Goal: Task Accomplishment & Management: Manage account settings

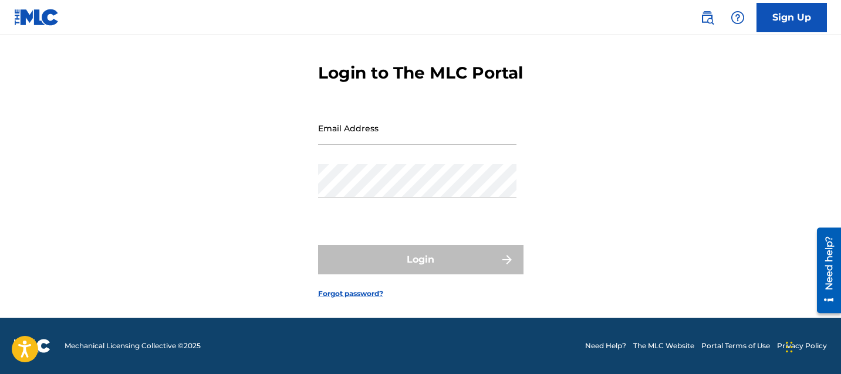
click at [343, 130] on input "Email Address" at bounding box center [417, 128] width 198 height 33
paste input "royalties.sabibhinder@gmail.com"
type input "royalties.sabibhinder@gmail.com"
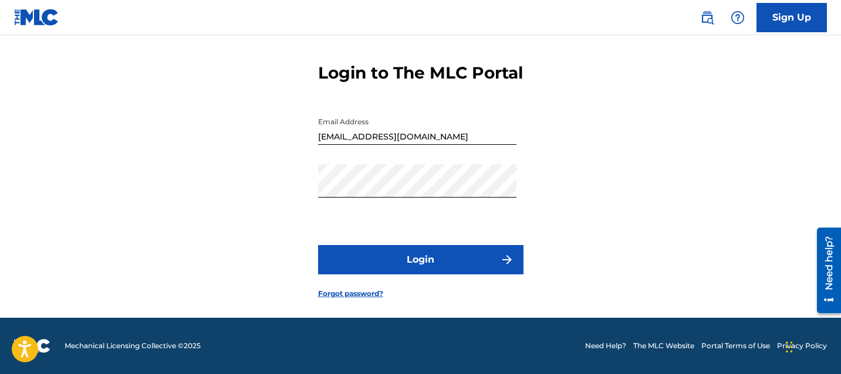
click at [355, 265] on button "Login" at bounding box center [420, 259] width 205 height 29
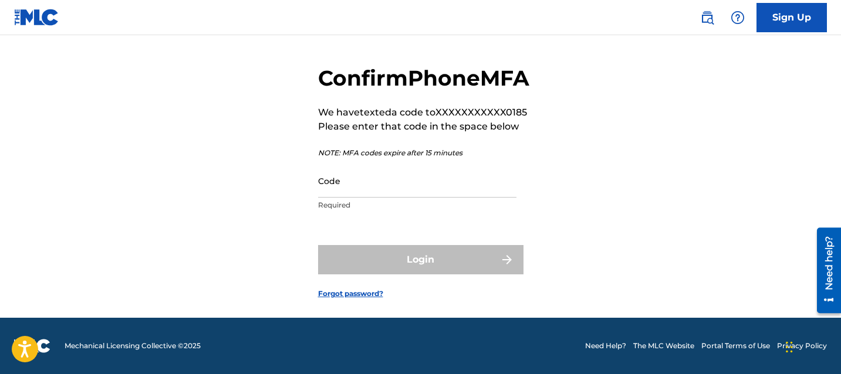
click at [335, 317] on form "Confirm Phone MFA We have texted a code to XXXXXXXXXXX0185 Please enter that co…" at bounding box center [420, 173] width 205 height 291
click at [337, 299] on link "Forgot password?" at bounding box center [350, 294] width 65 height 11
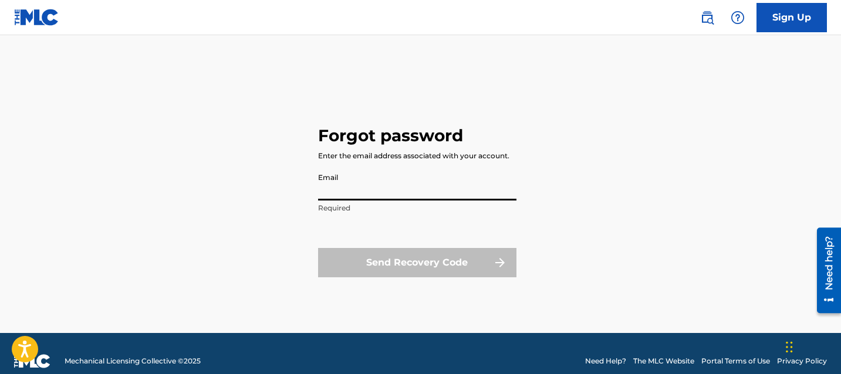
click at [350, 192] on input "Email" at bounding box center [417, 183] width 198 height 33
type input "[EMAIL_ADDRESS][DOMAIN_NAME]"
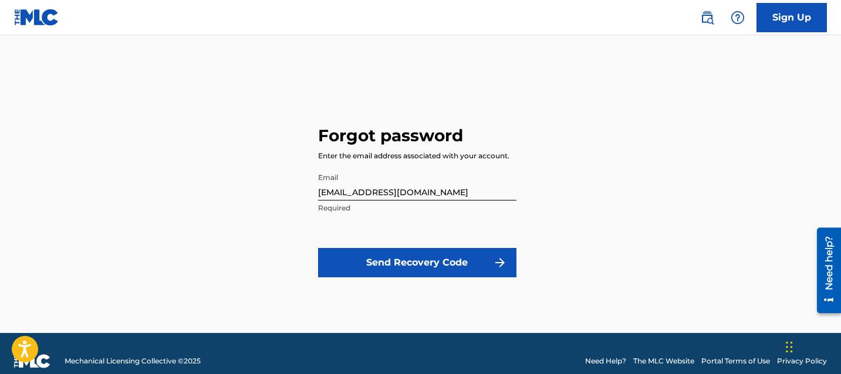
click at [386, 276] on button "Send Recovery Code" at bounding box center [417, 262] width 198 height 29
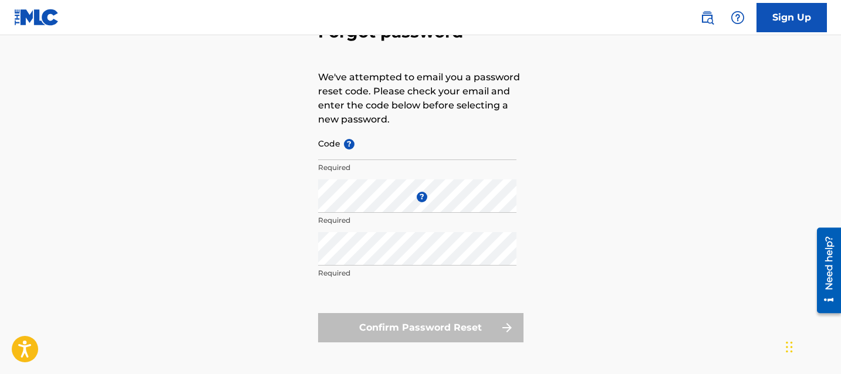
scroll to position [82, 0]
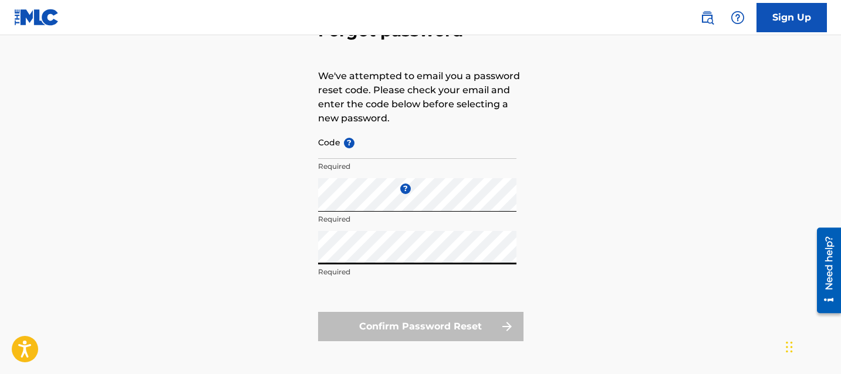
click at [379, 157] on input "Code ?" at bounding box center [417, 142] width 198 height 33
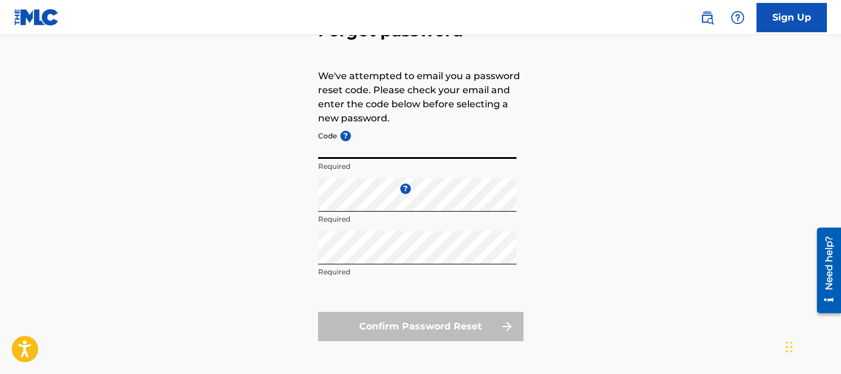
paste input "FP_31898fb66319d459403a8bb565ee"
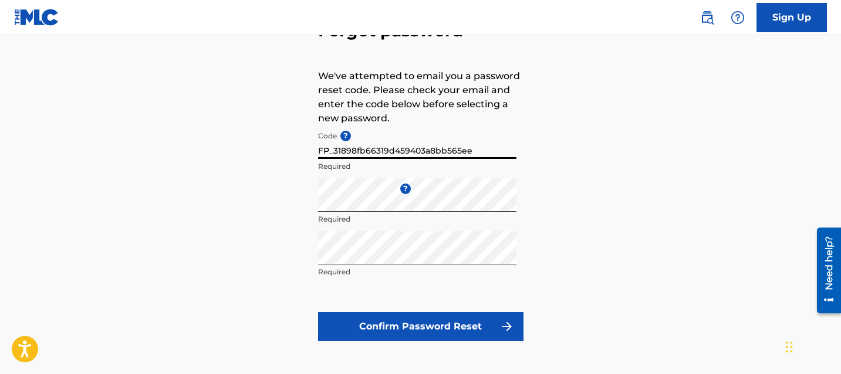
type input "FP_31898fb66319d459403a8bb565ee"
click at [386, 332] on button "Confirm Password Reset" at bounding box center [420, 326] width 205 height 29
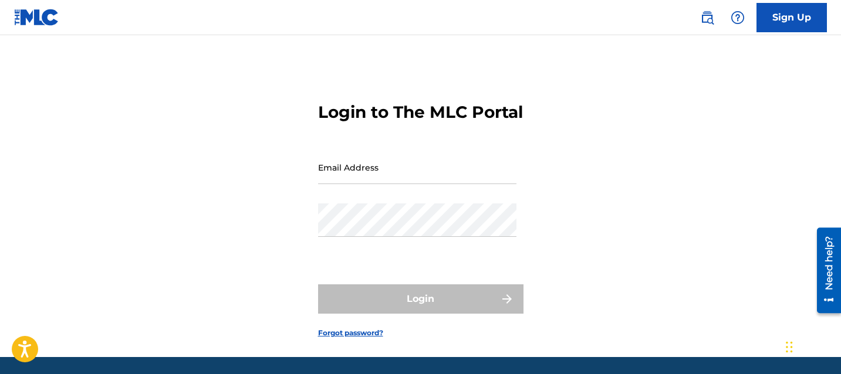
click at [353, 184] on input "Email Address" at bounding box center [417, 167] width 198 height 33
type input "[EMAIL_ADDRESS][DOMAIN_NAME]"
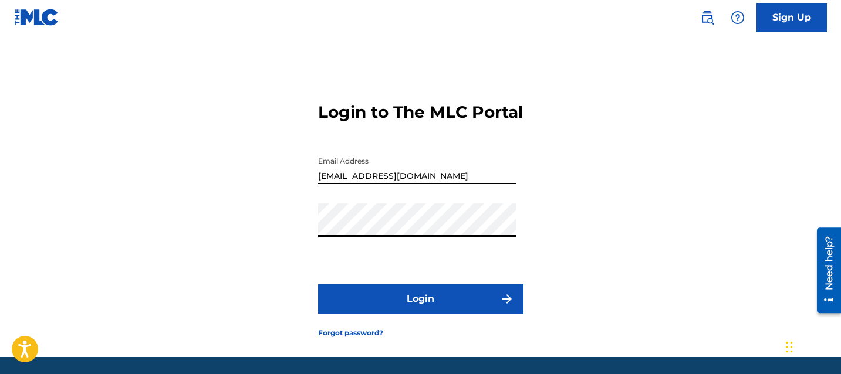
click at [342, 309] on button "Login" at bounding box center [420, 299] width 205 height 29
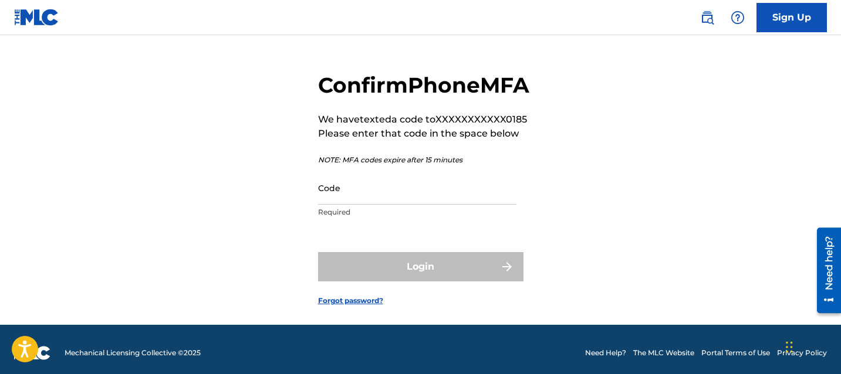
scroll to position [31, 0]
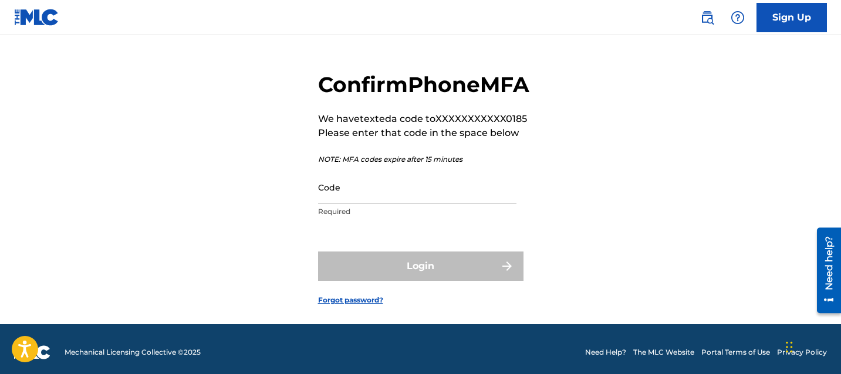
click at [18, 11] on img at bounding box center [36, 17] width 45 height 17
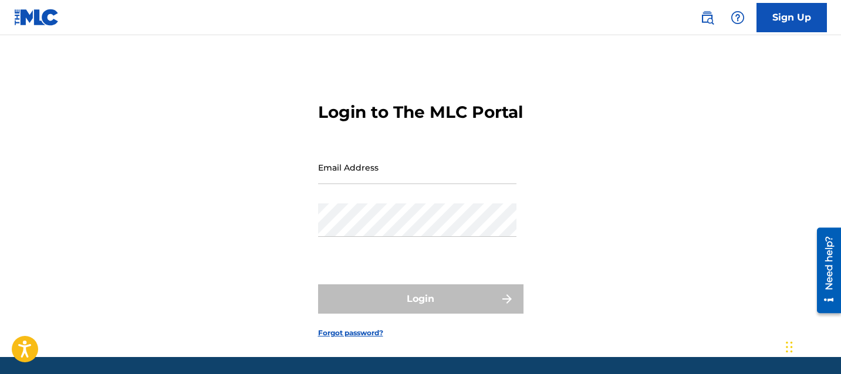
click at [345, 184] on input "Email Address" at bounding box center [417, 167] width 198 height 33
type input "[EMAIL_ADDRESS][DOMAIN_NAME]"
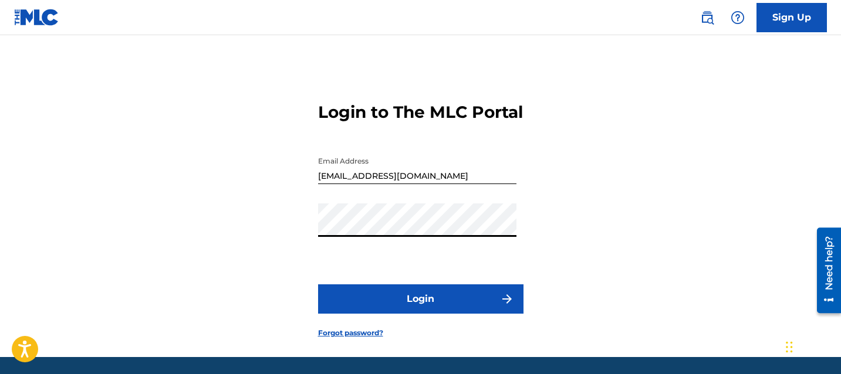
click at [450, 314] on button "Login" at bounding box center [420, 299] width 205 height 29
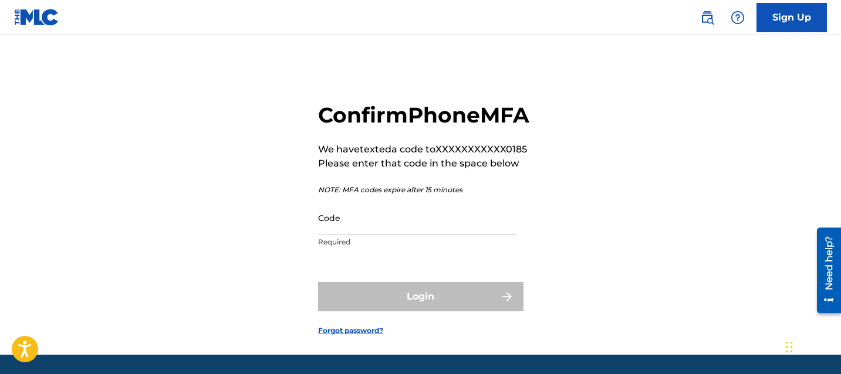
click at [261, 124] on div "Confirm Phone MFA We have texted a code to XXXXXXXXXXX0185 Please enter that co…" at bounding box center [421, 210] width 822 height 291
click at [32, 16] on img at bounding box center [36, 17] width 45 height 17
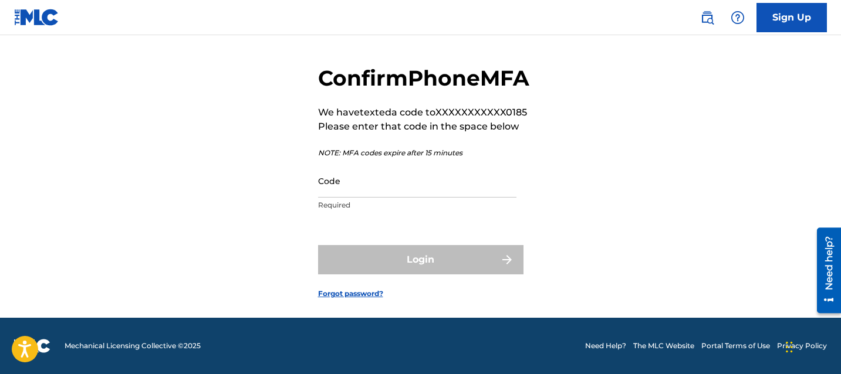
scroll to position [77, 0]
click at [375, 230] on form "Confirm Phone MFA We have texted a code to XXXXXXXXXXX0185 Please enter that co…" at bounding box center [420, 173] width 205 height 291
click at [354, 158] on p "NOTE: MFA codes expire after 15 minutes" at bounding box center [423, 153] width 211 height 11
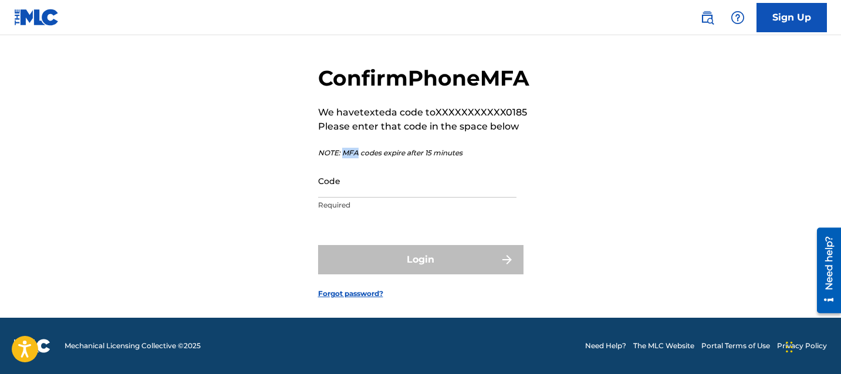
copy p "MFA"
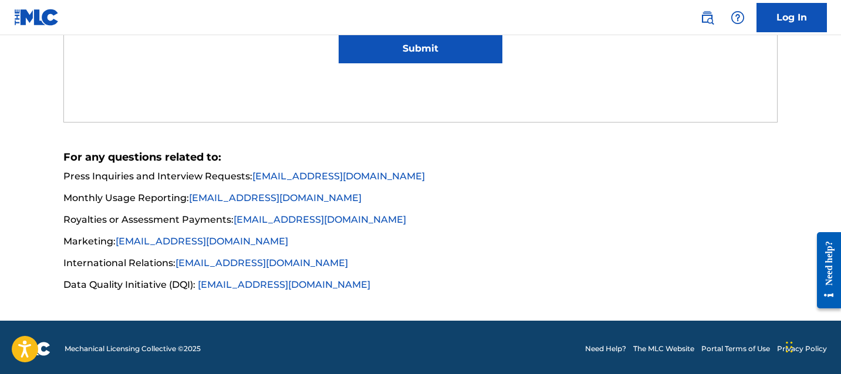
scroll to position [888, 0]
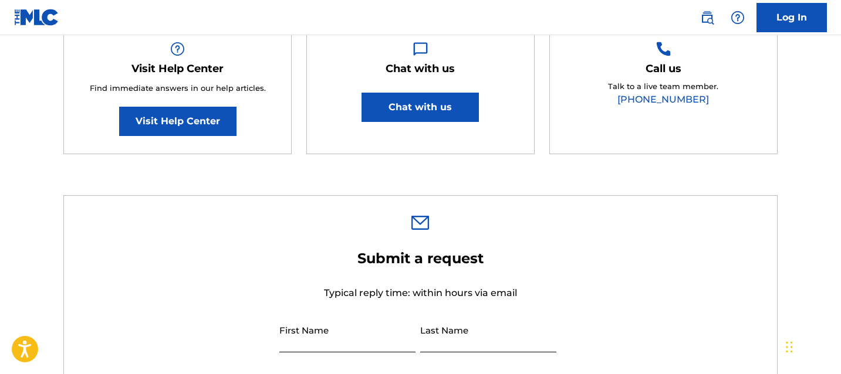
scroll to position [260, 0]
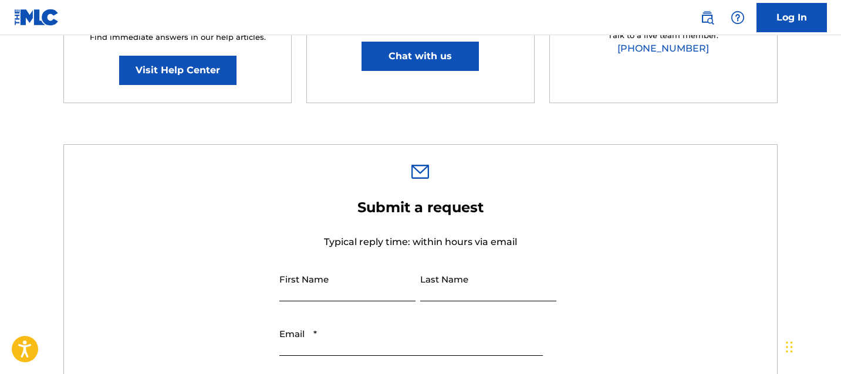
click at [161, 73] on link "Visit Help Center" at bounding box center [177, 70] width 117 height 29
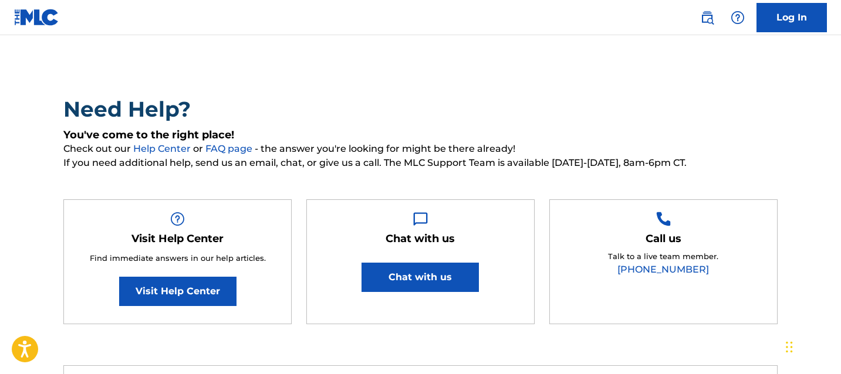
scroll to position [77, 0]
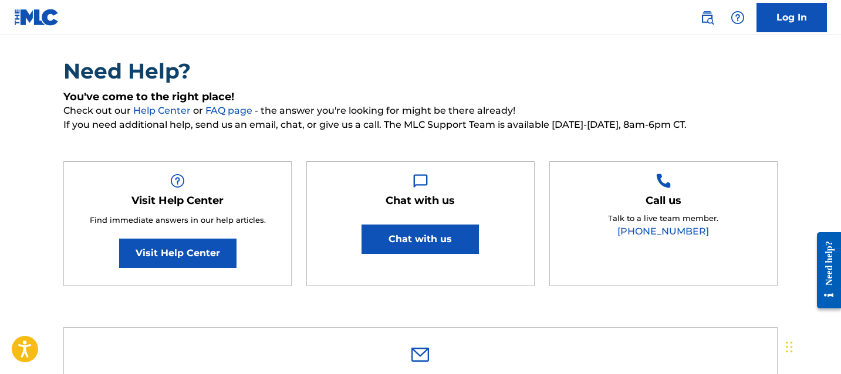
click at [447, 225] on button "Chat with us" at bounding box center [420, 239] width 117 height 29
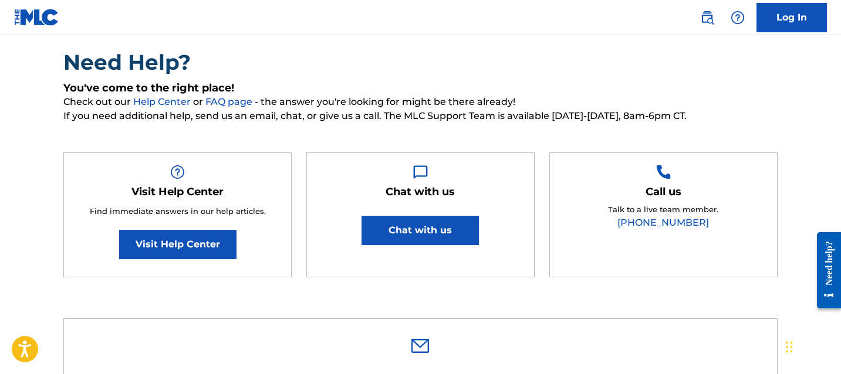
scroll to position [86, 0]
click at [309, 129] on div "Need Help? You've come to the right place! Check out our Help Center or FAQ pag…" at bounding box center [420, 169] width 714 height 240
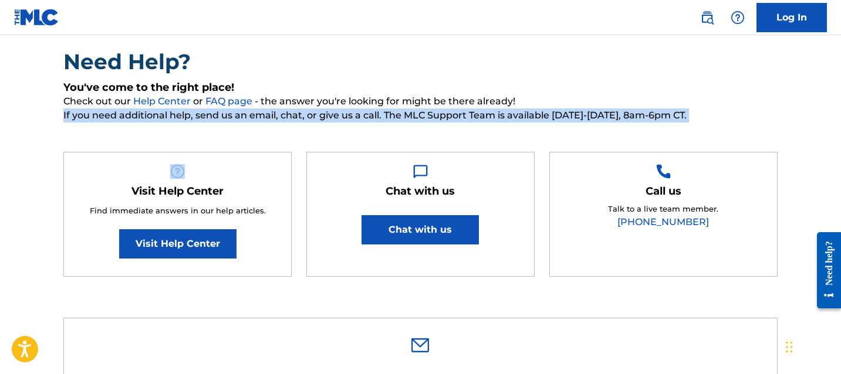
click at [309, 129] on div "Need Help? You've come to the right place! Check out our Help Center or FAQ pag…" at bounding box center [420, 169] width 714 height 240
click at [360, 114] on span "If you need additional help, send us an email, chat, or give us a call. The MLC…" at bounding box center [420, 116] width 714 height 14
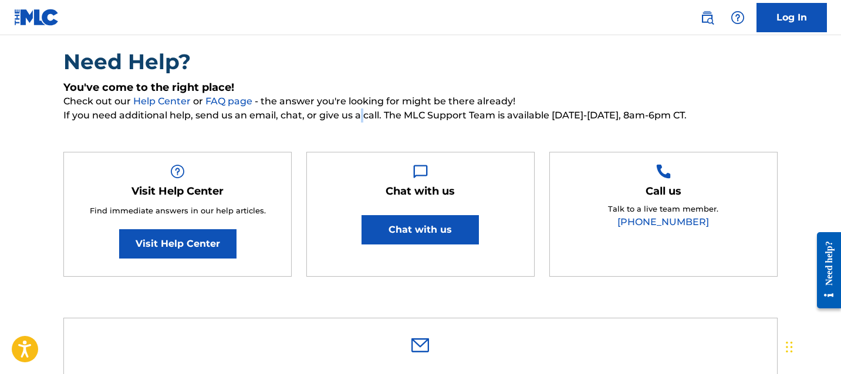
click at [360, 114] on span "If you need additional help, send us an email, chat, or give us a call. The MLC…" at bounding box center [420, 116] width 714 height 14
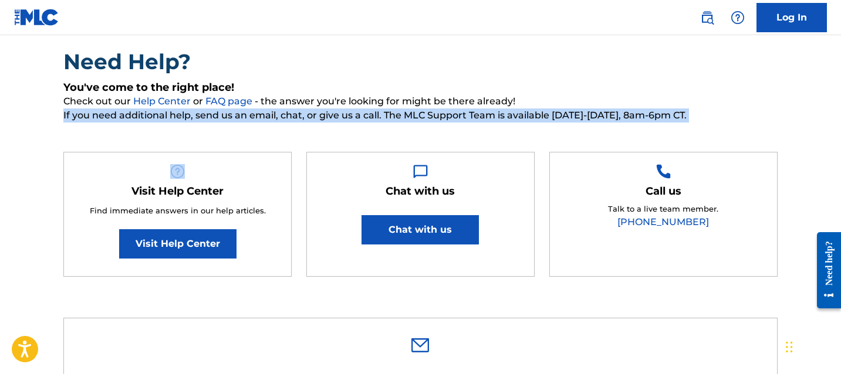
click at [360, 114] on span "If you need additional help, send us an email, chat, or give us a call. The MLC…" at bounding box center [420, 116] width 714 height 14
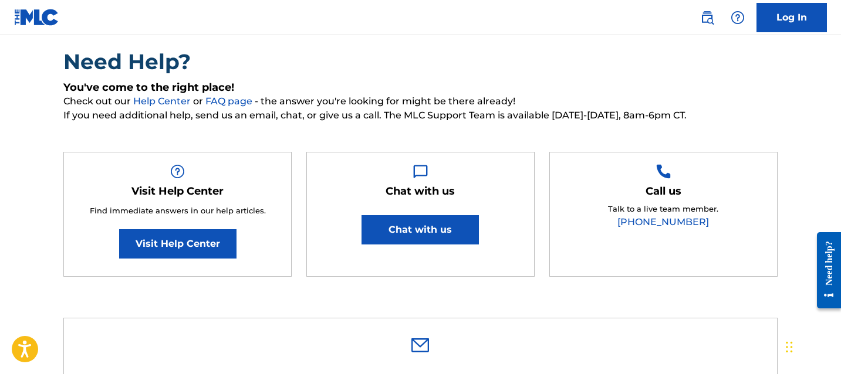
click at [350, 130] on div "Need Help? You've come to the right place! Check out our Help Center or FAQ pag…" at bounding box center [420, 169] width 714 height 240
click at [349, 134] on div "Need Help? You've come to the right place! Check out our Help Center or FAQ pag…" at bounding box center [420, 169] width 714 height 240
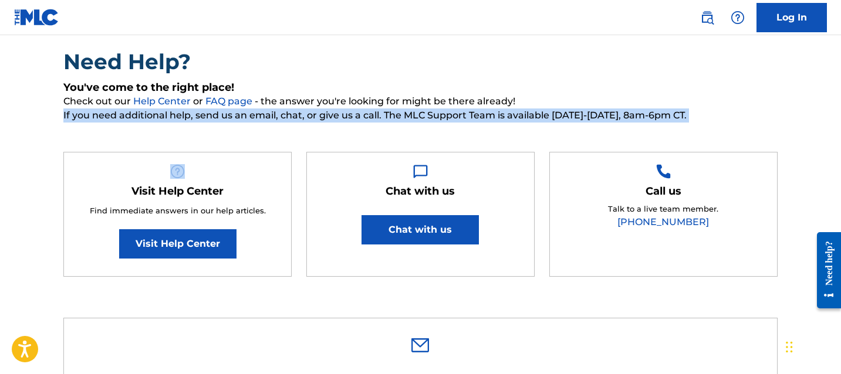
click at [349, 134] on div "Need Help? You've come to the right place! Check out our Help Center or FAQ pag…" at bounding box center [420, 169] width 714 height 240
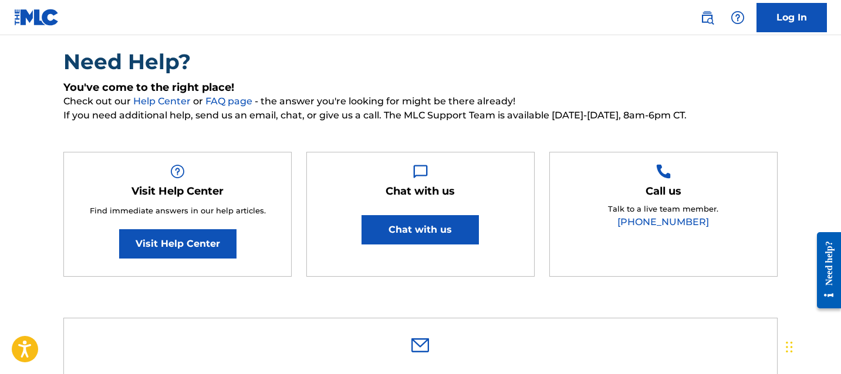
click at [357, 123] on div "Need Help? You've come to the right place! Check out our Help Center or FAQ pag…" at bounding box center [420, 169] width 714 height 240
click at [302, 120] on span "If you need additional help, send us an email, chat, or give us a call. The MLC…" at bounding box center [420, 116] width 714 height 14
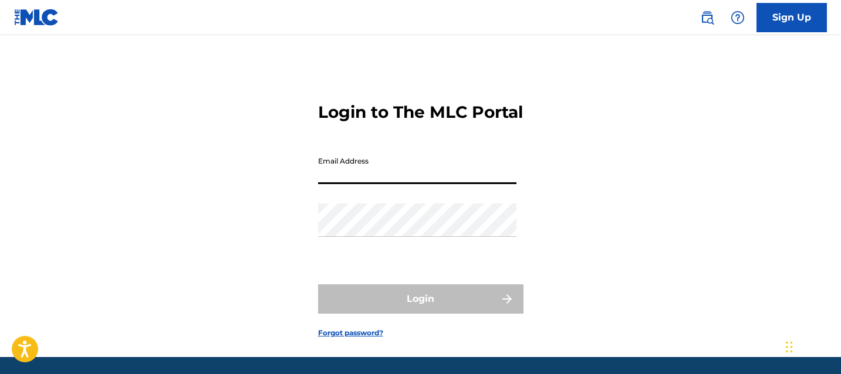
click at [374, 183] on input "Email Address" at bounding box center [417, 167] width 198 height 33
type input "[EMAIL_ADDRESS][DOMAIN_NAME]"
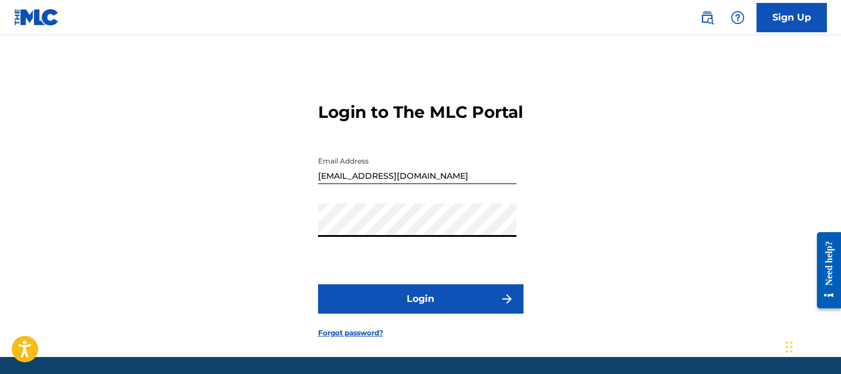
click at [403, 314] on button "Login" at bounding box center [420, 299] width 205 height 29
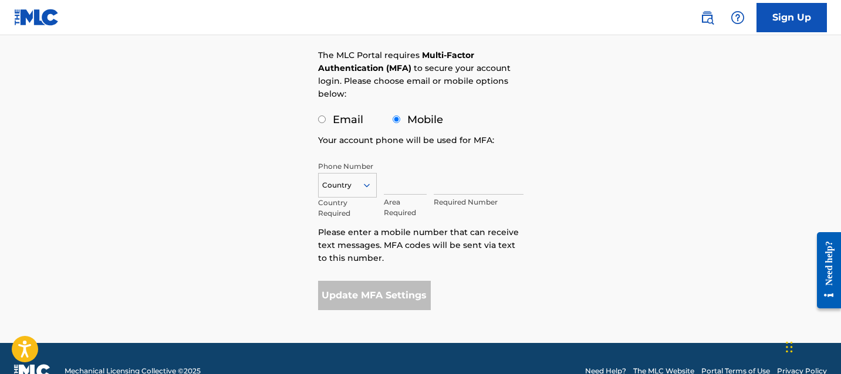
scroll to position [153, 0]
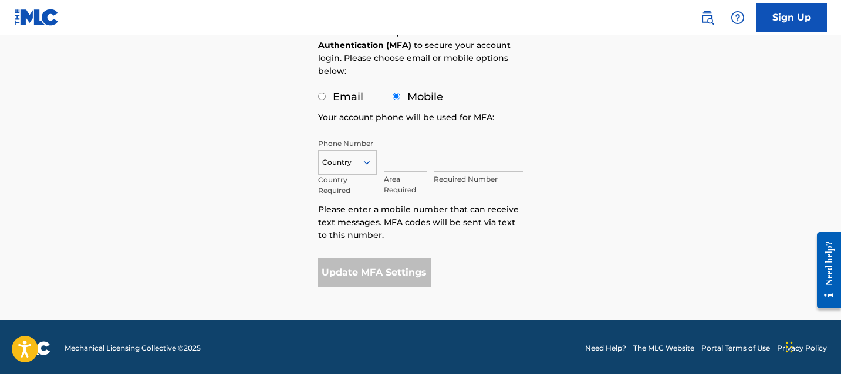
click at [352, 94] on label "Email" at bounding box center [348, 96] width 31 height 13
click at [326, 94] on input "Email" at bounding box center [322, 97] width 8 height 8
radio input "true"
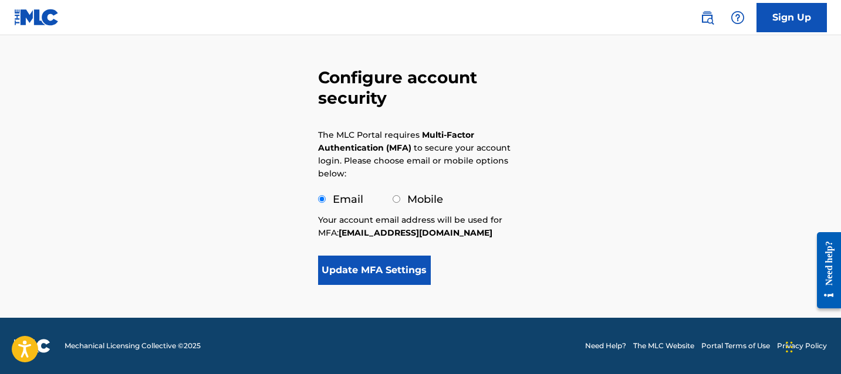
scroll to position [50, 0]
click at [404, 261] on button "Update MFA Settings" at bounding box center [374, 270] width 113 height 29
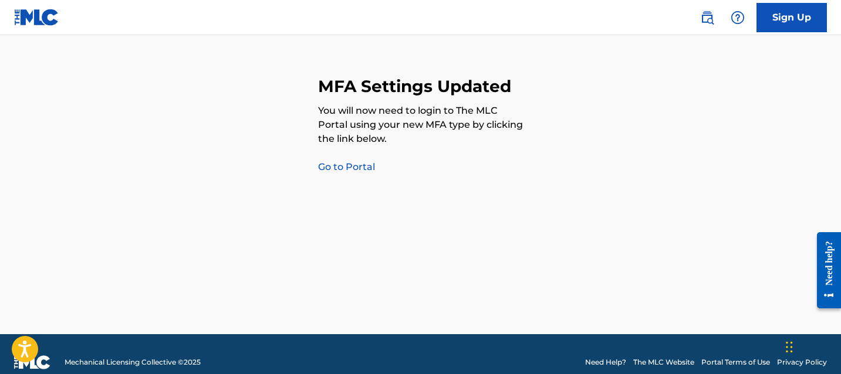
scroll to position [0, 0]
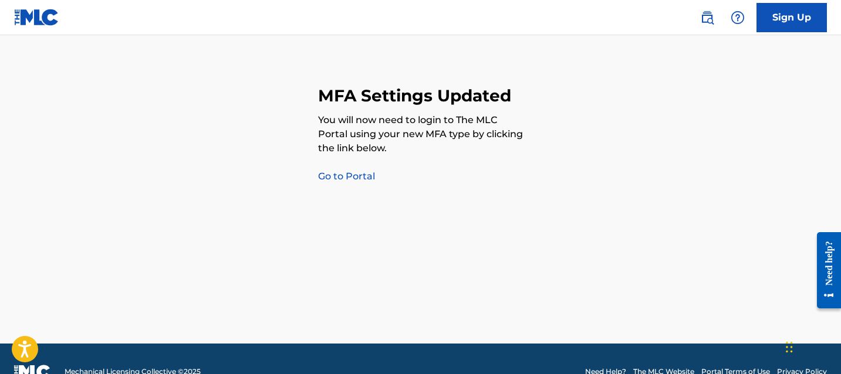
click at [362, 178] on link "Go to Portal" at bounding box center [346, 176] width 57 height 11
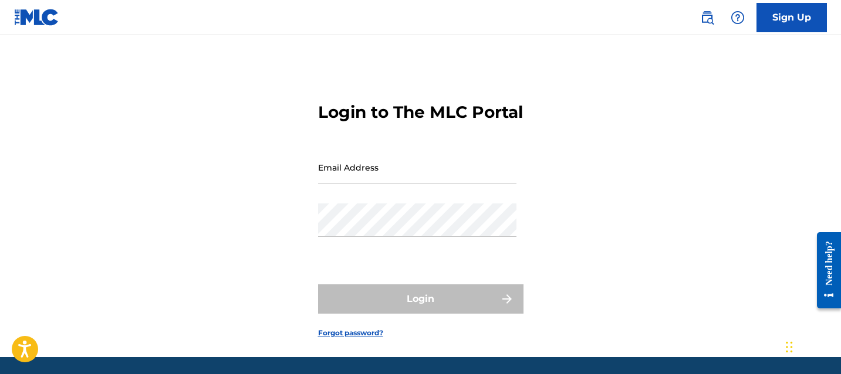
click at [359, 184] on input "Email Address" at bounding box center [417, 167] width 198 height 33
type input "[EMAIL_ADDRESS][DOMAIN_NAME]"
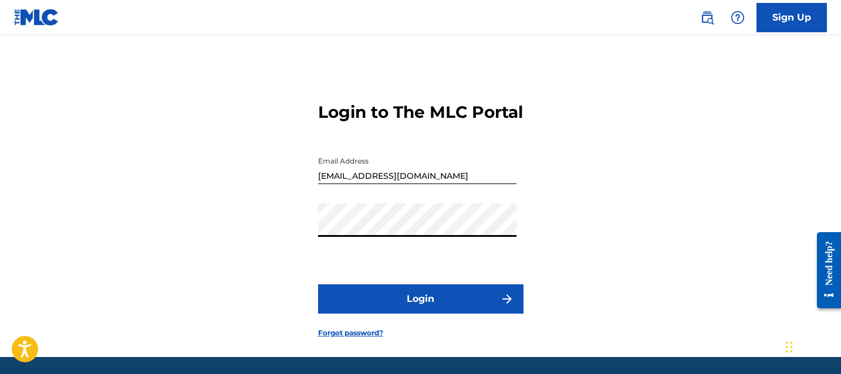
click at [418, 314] on button "Login" at bounding box center [420, 299] width 205 height 29
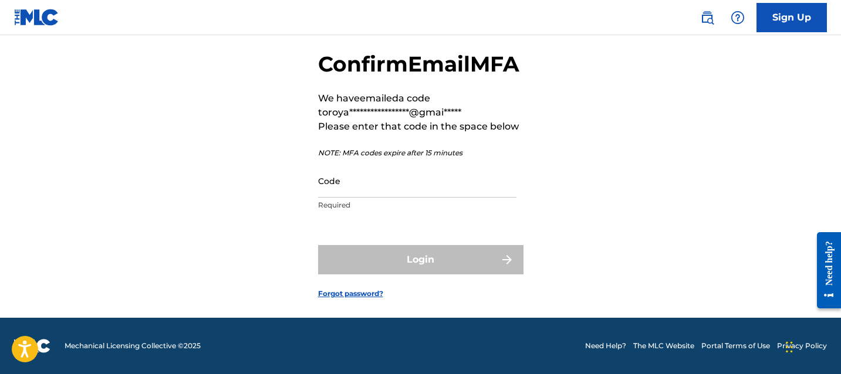
scroll to position [77, 0]
click at [389, 184] on input "Code" at bounding box center [417, 180] width 198 height 33
paste input "936430"
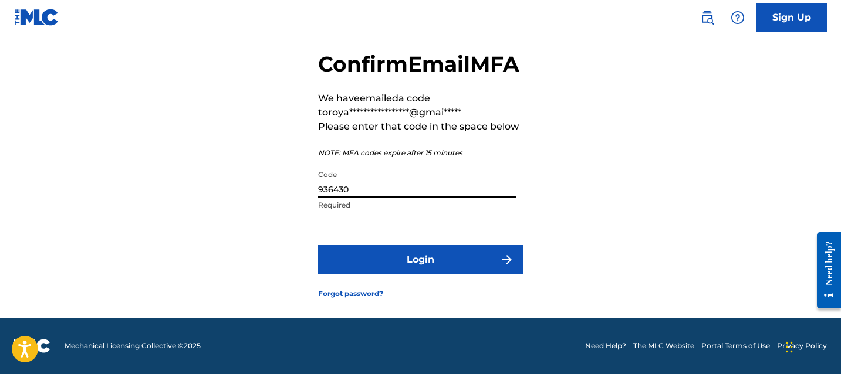
type input "936430"
click at [406, 254] on button "Login" at bounding box center [420, 259] width 205 height 29
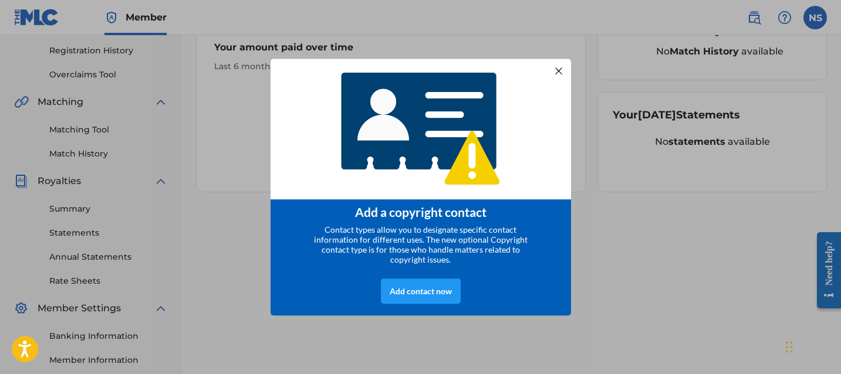
click at [556, 75] on div at bounding box center [558, 70] width 15 height 15
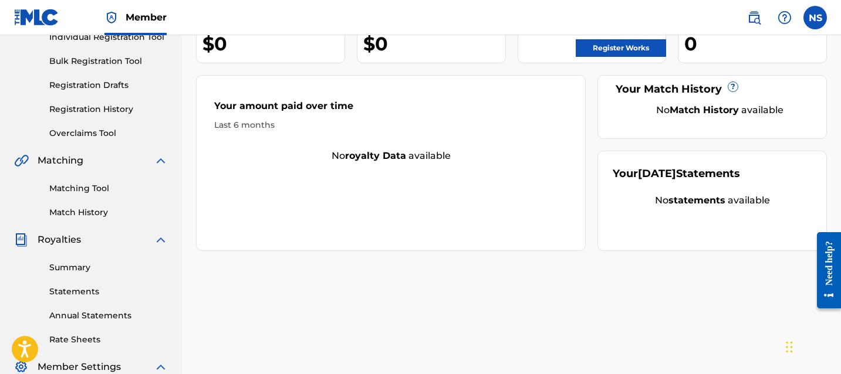
scroll to position [170, 0]
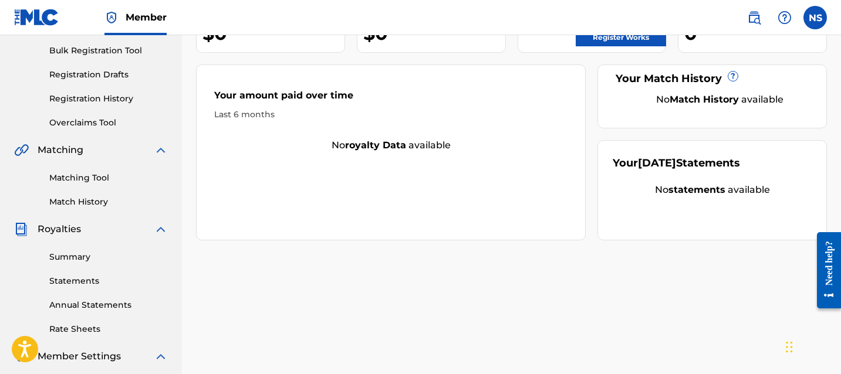
click at [89, 262] on link "Summary" at bounding box center [108, 257] width 119 height 12
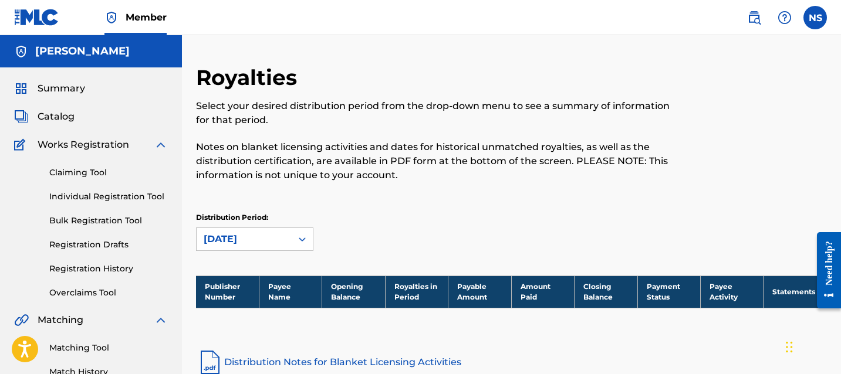
click at [83, 176] on link "Claiming Tool" at bounding box center [108, 173] width 119 height 12
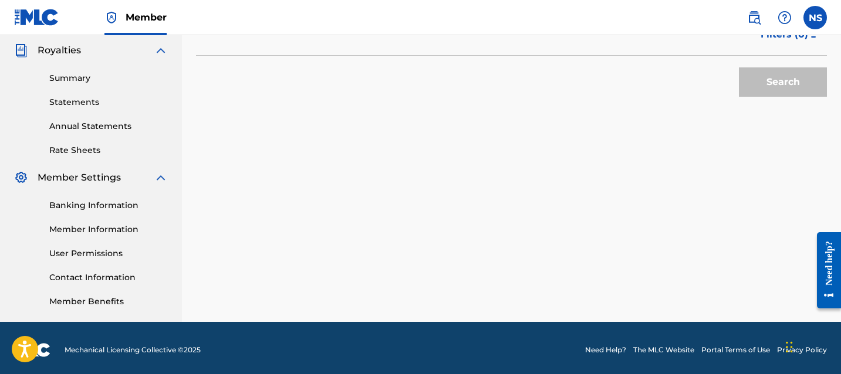
scroll to position [353, 0]
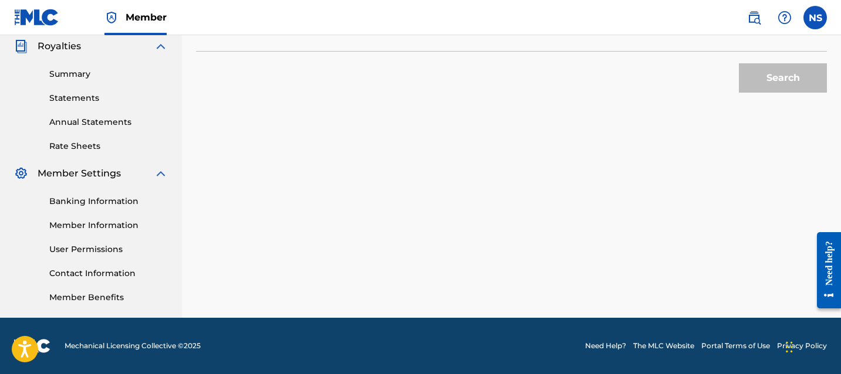
click at [114, 203] on link "Banking Information" at bounding box center [108, 201] width 119 height 12
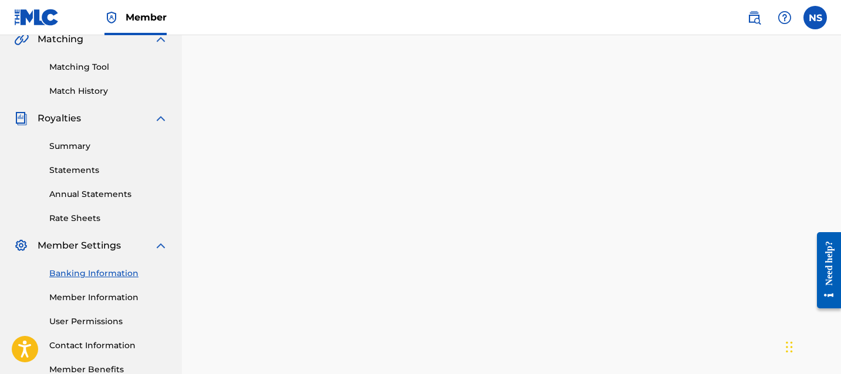
scroll to position [282, 0]
click at [826, 14] on div "NS NS NAVDEEP SINGH royalties.sabibhinder@gmail.com Notification Preferences Pr…" at bounding box center [781, 17] width 92 height 23
click at [816, 19] on label at bounding box center [815, 17] width 23 height 23
click at [815, 18] on input "NS NAVDEEP SINGH royalties.sabibhinder@gmail.com Notification Preferences Profi…" at bounding box center [815, 18] width 0 height 0
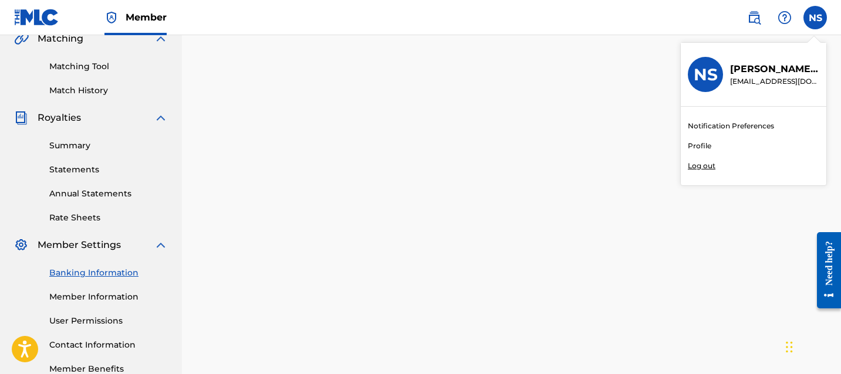
click at [704, 143] on link "Profile" at bounding box center [699, 146] width 23 height 11
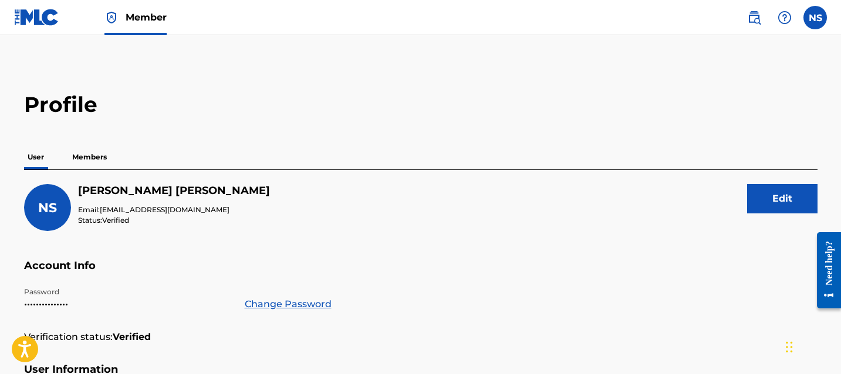
click at [104, 145] on p "Members" at bounding box center [90, 157] width 42 height 25
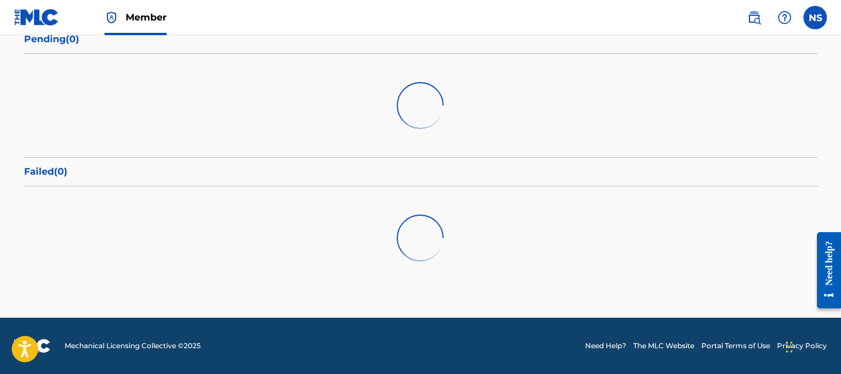
scroll to position [74, 0]
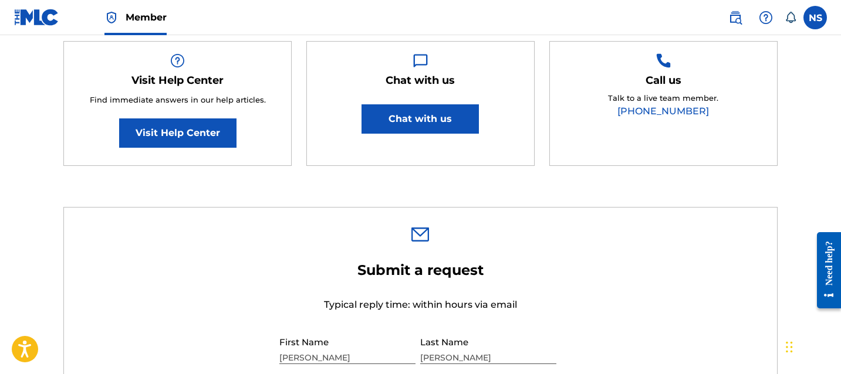
scroll to position [287, 0]
